Goal: Task Accomplishment & Management: Complete application form

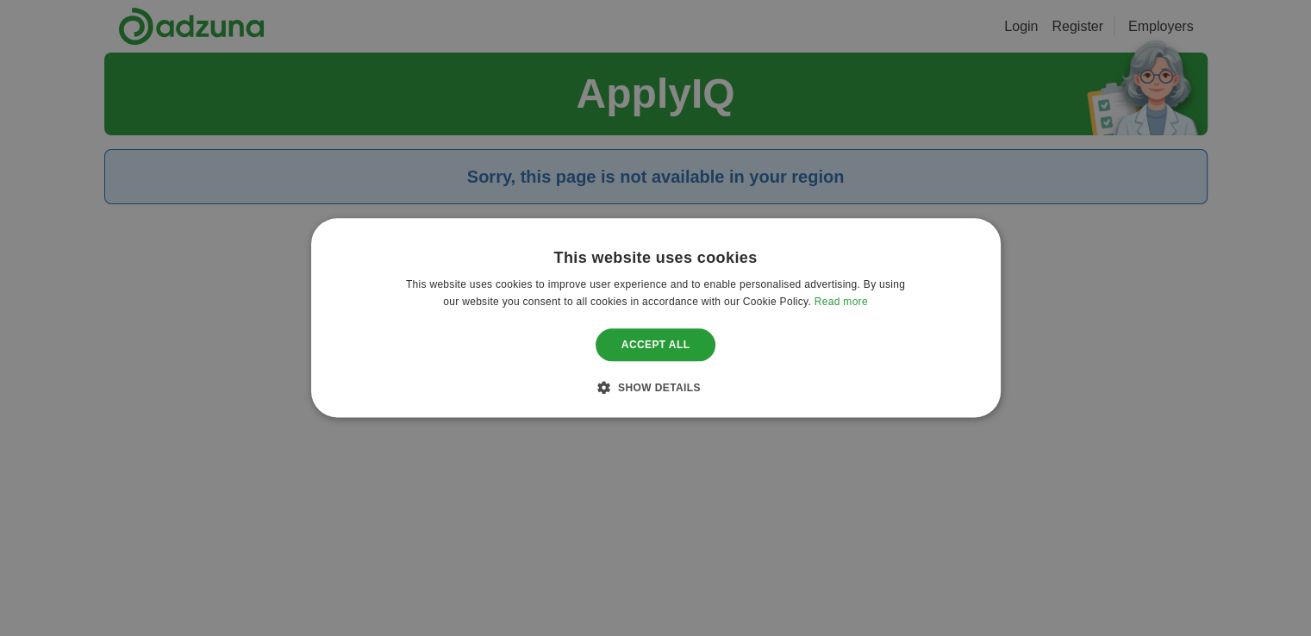
click at [1182, 253] on div "This website uses cookies This website uses cookies to improve user experience …" at bounding box center [655, 318] width 1311 height 636
click at [172, 264] on div "This website uses cookies This website uses cookies to improve user experience …" at bounding box center [655, 318] width 1311 height 636
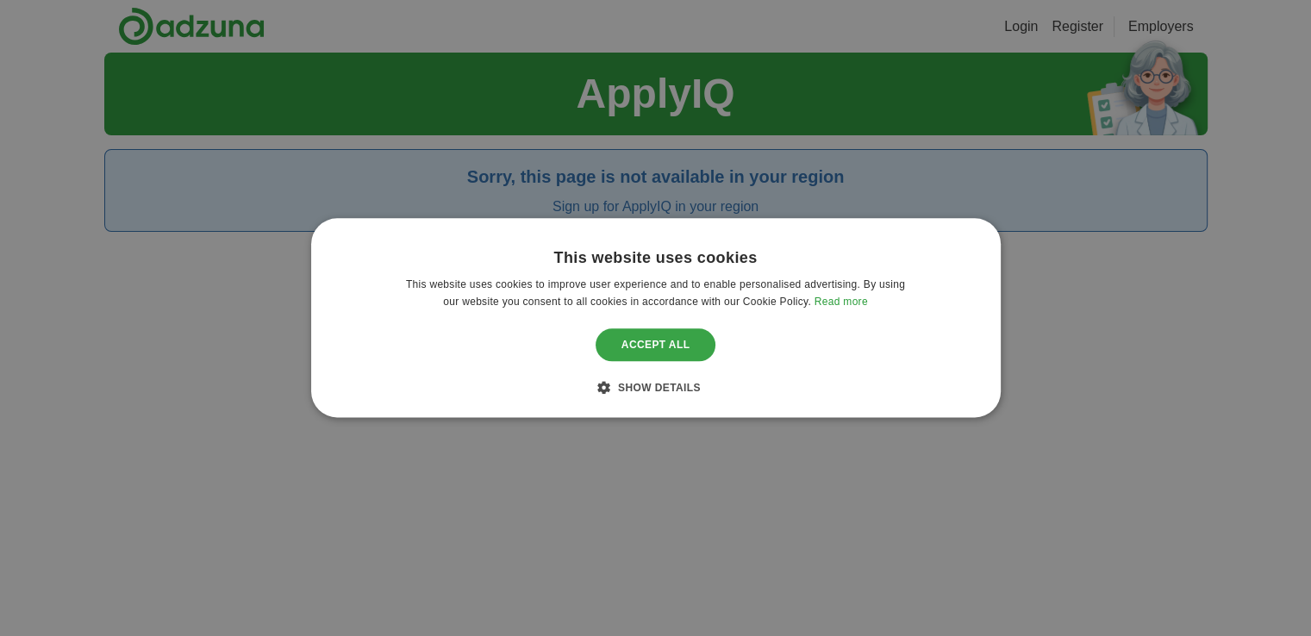
click at [650, 343] on div "Accept all" at bounding box center [656, 345] width 121 height 33
